Goal: Task Accomplishment & Management: Use online tool/utility

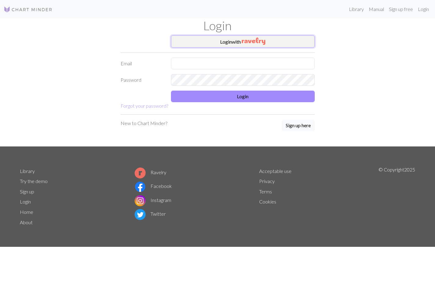
click at [243, 42] on img "button" at bounding box center [253, 41] width 23 height 7
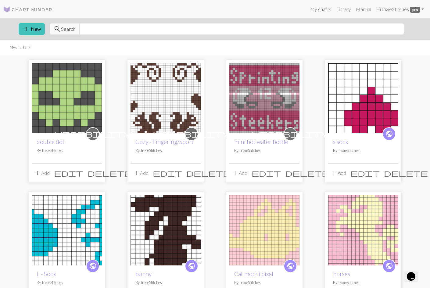
click at [287, 118] on img at bounding box center [264, 98] width 70 height 70
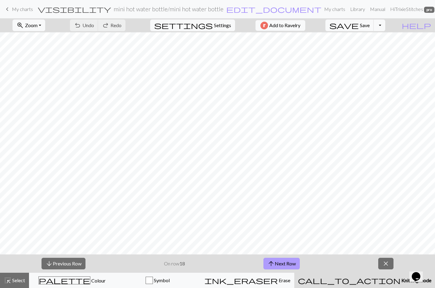
click at [289, 263] on button "arrow_upward Next Row" at bounding box center [281, 264] width 36 height 12
click at [374, 30] on button "save Save Save" at bounding box center [349, 26] width 49 height 12
click at [291, 262] on button "arrow_upward Next Row" at bounding box center [281, 264] width 36 height 12
click at [372, 24] on button "save Save Save" at bounding box center [349, 26] width 49 height 12
click at [282, 263] on button "arrow_upward Next Row" at bounding box center [281, 264] width 36 height 12
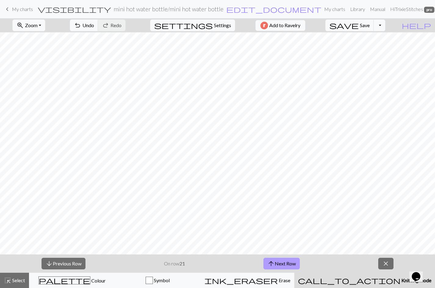
click at [282, 263] on button "arrow_upward Next Row" at bounding box center [281, 264] width 36 height 12
